Goal: Use online tool/utility: Utilize a website feature to perform a specific function

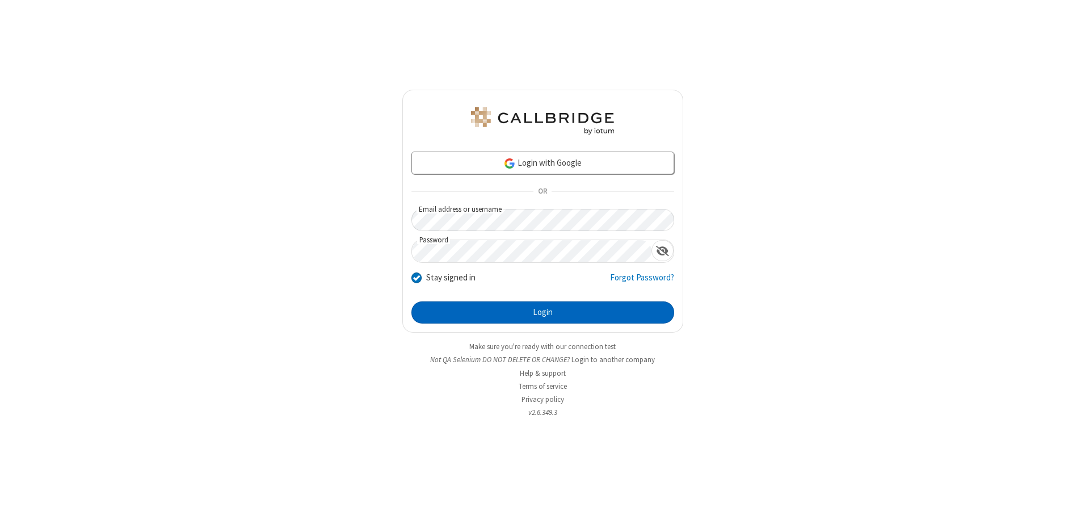
click at [543, 312] on button "Login" at bounding box center [543, 312] width 263 height 23
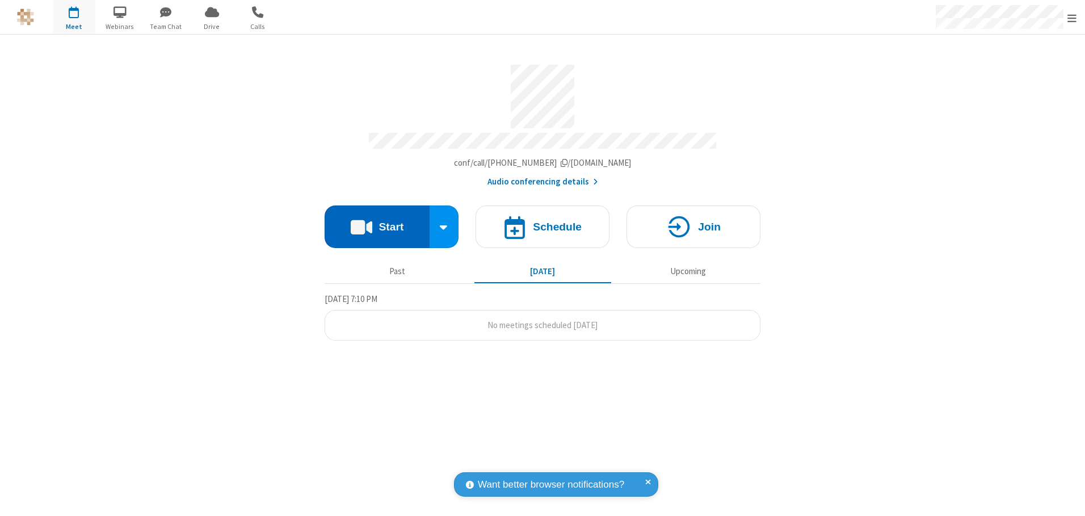
click at [377, 223] on button "Start" at bounding box center [377, 227] width 105 height 43
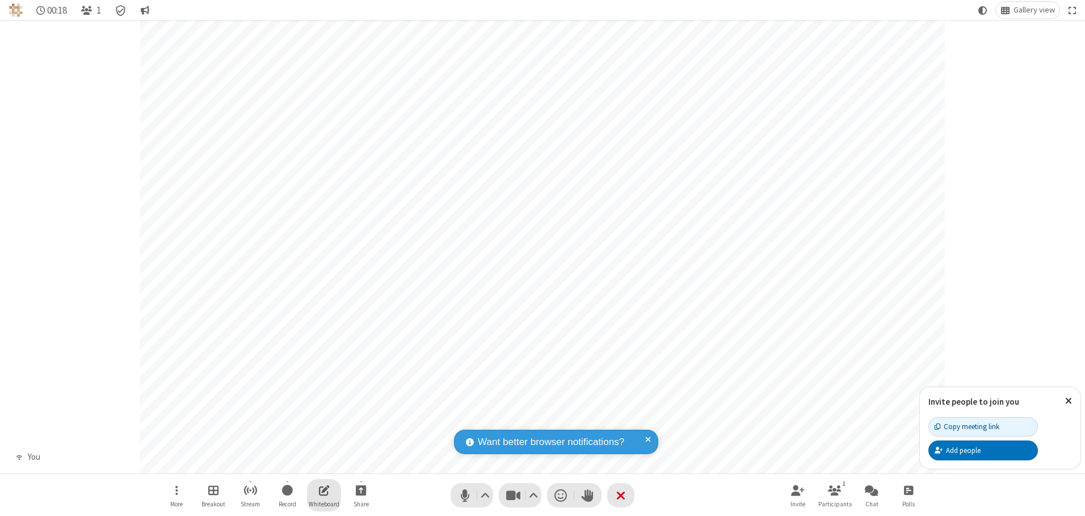
click at [324, 490] on span "Open shared whiteboard" at bounding box center [324, 490] width 11 height 14
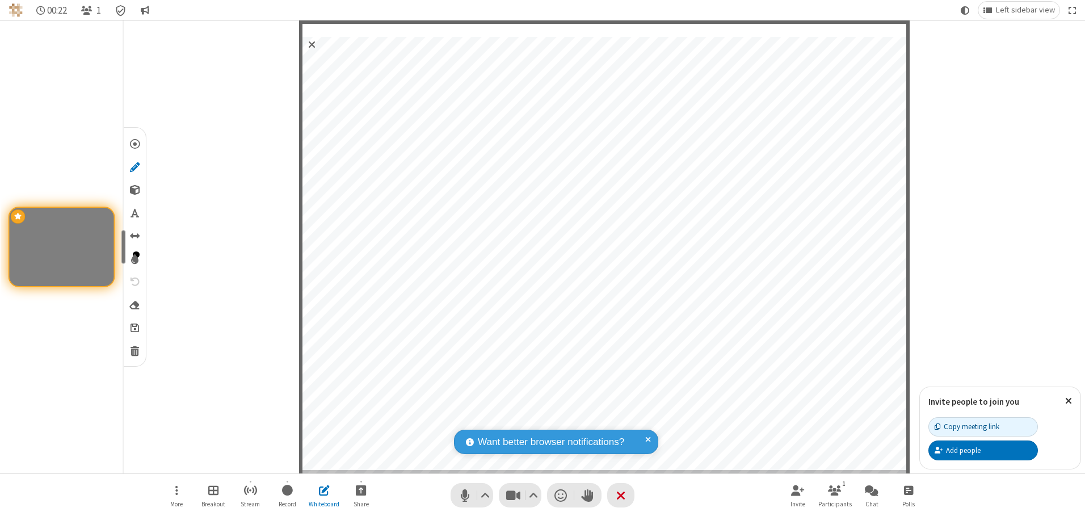
click at [134, 327] on span "Save" at bounding box center [135, 327] width 9 height 12
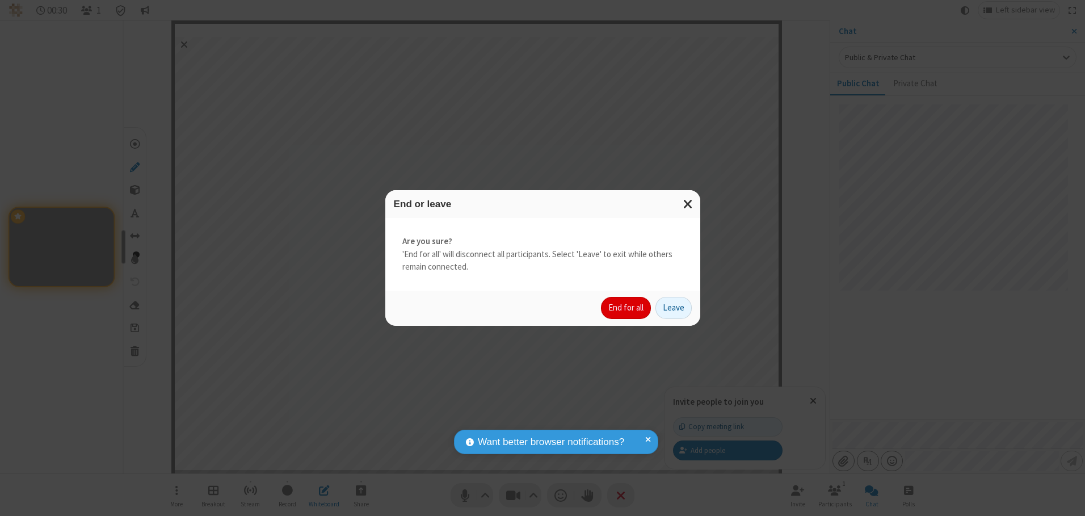
click at [627, 308] on button "End for all" at bounding box center [626, 308] width 50 height 23
